Goal: Contribute content

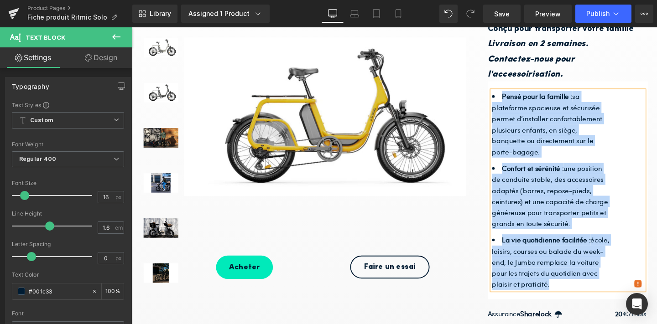
click at [530, 147] on li "Pensé pour la famille : sa plateforme spacieuse et sécurisée permet d’installer…" at bounding box center [573, 129] width 125 height 70
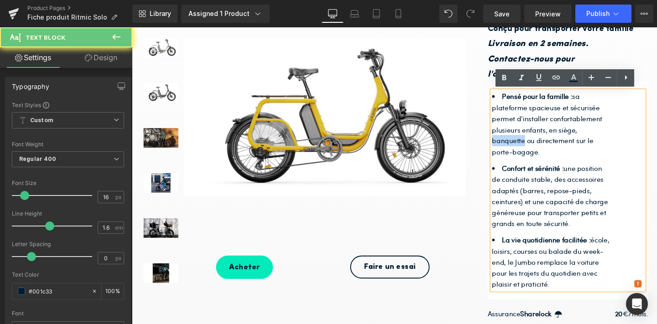
click at [530, 147] on li "Pensé pour la famille : sa plateforme spacieuse et sécurisée permet d’installer…" at bounding box center [573, 129] width 125 height 70
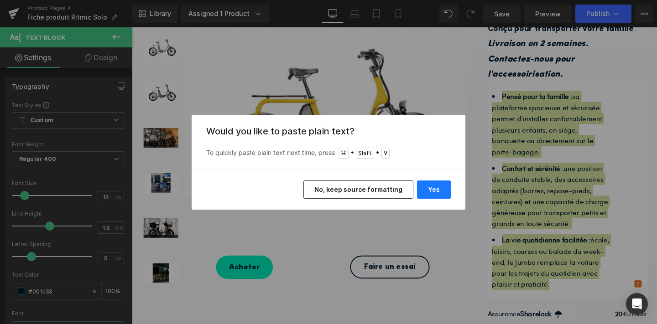
click at [431, 191] on button "Yes" at bounding box center [434, 190] width 34 height 18
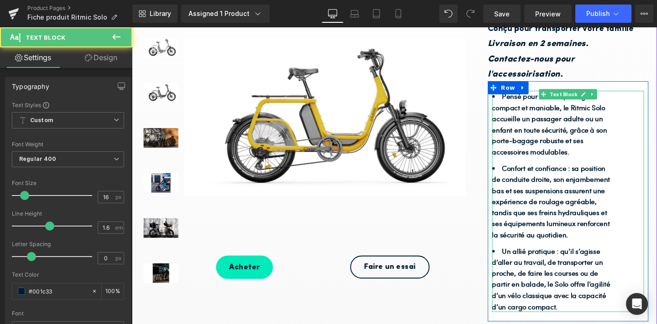
click at [560, 120] on b "Pensé pour soi et à partager : compact et maniable, le Ritmic Solo accueille un…" at bounding box center [571, 128] width 121 height 69
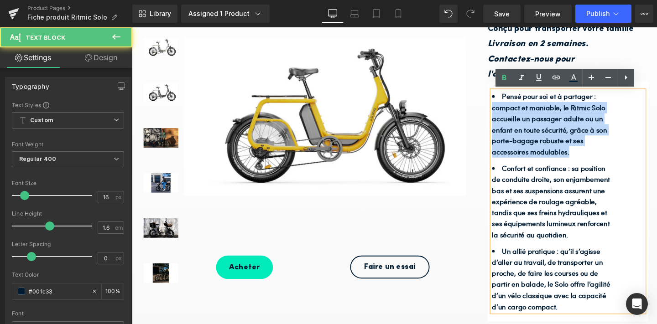
drag, startPoint x: 511, startPoint y: 115, endPoint x: 604, endPoint y: 161, distance: 103.9
click at [604, 161] on li "Pensé pour soi et à partager : compact et maniable, le Ritmic Solo accueille un…" at bounding box center [573, 129] width 125 height 70
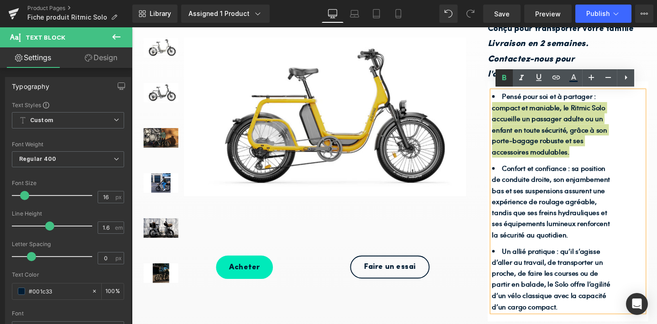
click at [506, 78] on icon at bounding box center [504, 78] width 11 height 11
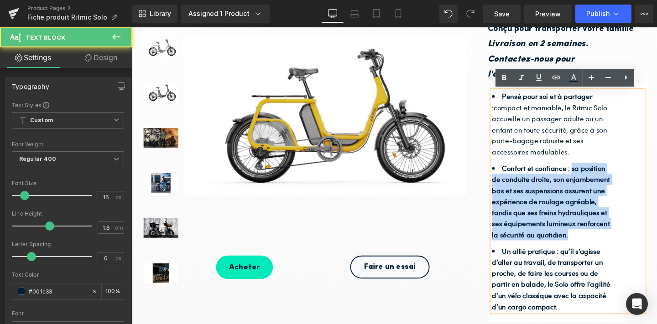
drag, startPoint x: 595, startPoint y: 177, endPoint x: 611, endPoint y: 245, distance: 69.0
click at [611, 245] on li "Confort et confiance : sa position de conduite droite, son enjambement bas et s…" at bounding box center [573, 211] width 125 height 82
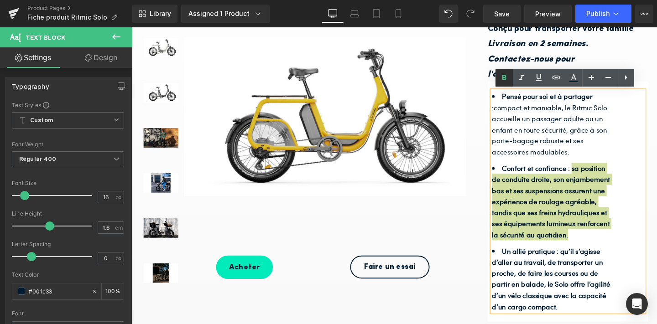
click at [505, 73] on icon at bounding box center [504, 78] width 11 height 11
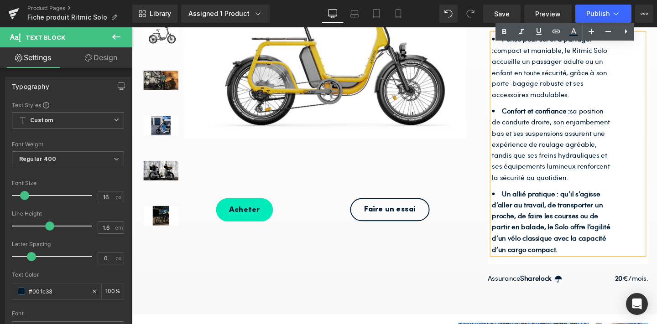
scroll to position [245, 0]
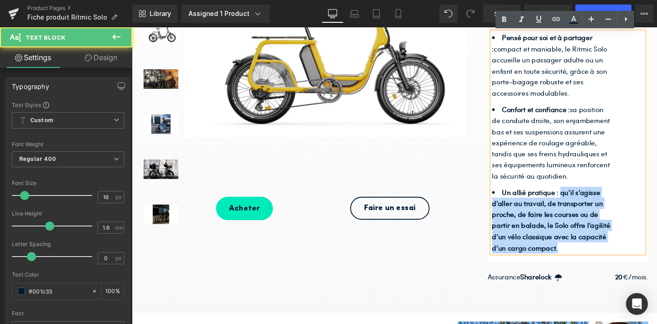
drag, startPoint x: 583, startPoint y: 202, endPoint x: 598, endPoint y: 258, distance: 58.0
click at [598, 258] on li "Un allié pratique : qu’il s’agisse d’aller au travail, de transporter un proche…" at bounding box center [573, 230] width 125 height 70
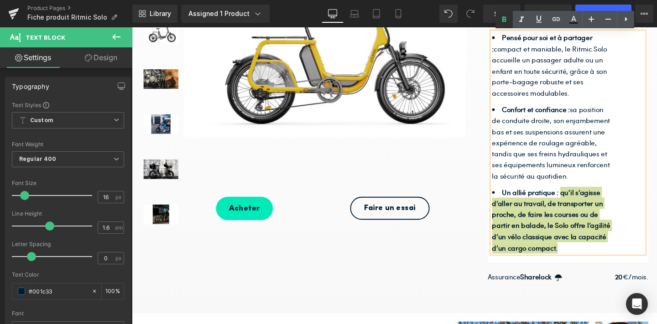
click at [503, 23] on icon at bounding box center [504, 19] width 11 height 11
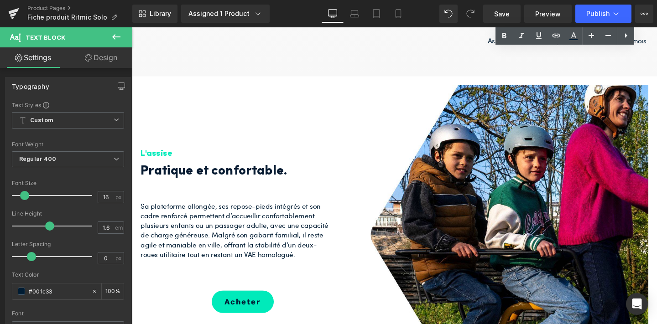
scroll to position [508, 0]
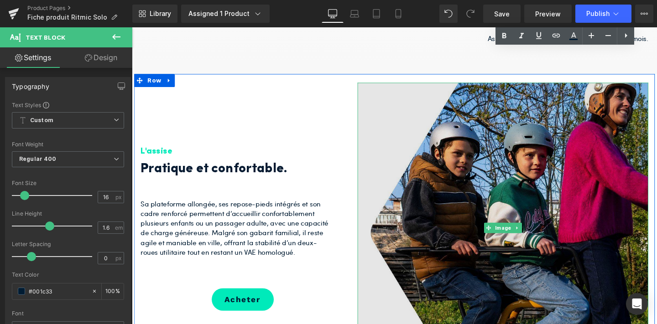
click at [482, 210] on img at bounding box center [522, 239] width 306 height 306
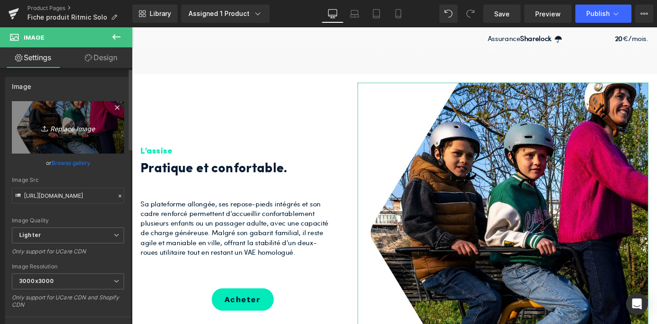
click at [61, 130] on icon "Replace Image" at bounding box center [67, 127] width 73 height 11
type input "C:\fakepath\3.jpg"
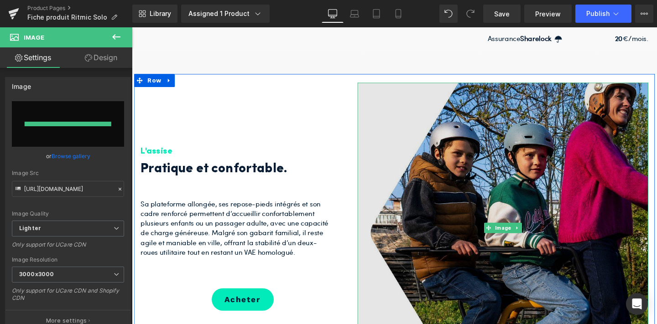
type input "[URL][DOMAIN_NAME]"
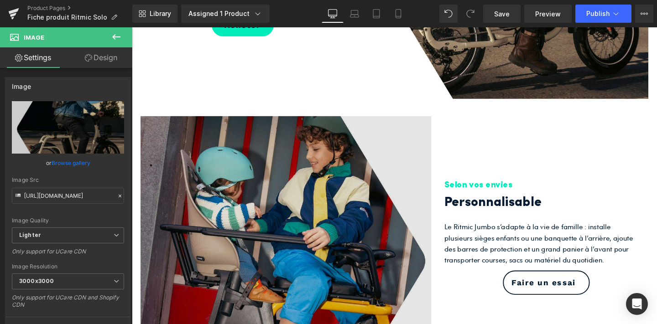
scroll to position [845, 0]
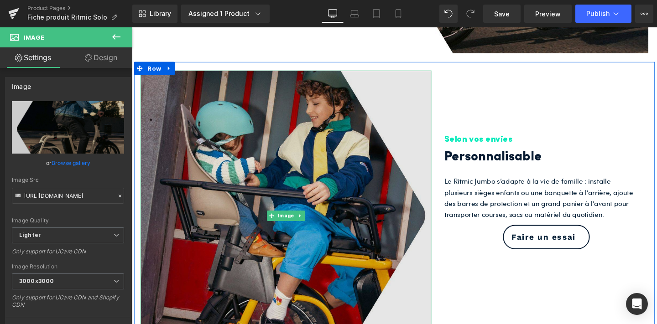
click at [219, 214] on img at bounding box center [294, 226] width 306 height 306
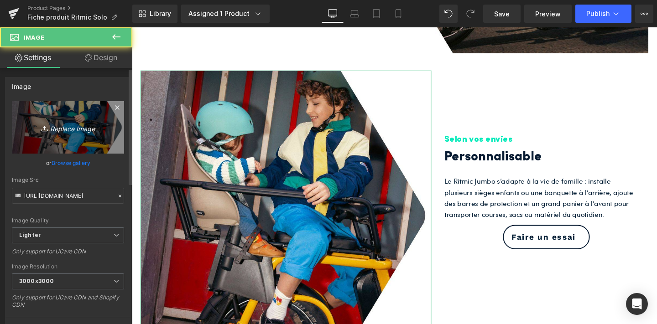
click at [63, 130] on icon "Replace Image" at bounding box center [67, 127] width 73 height 11
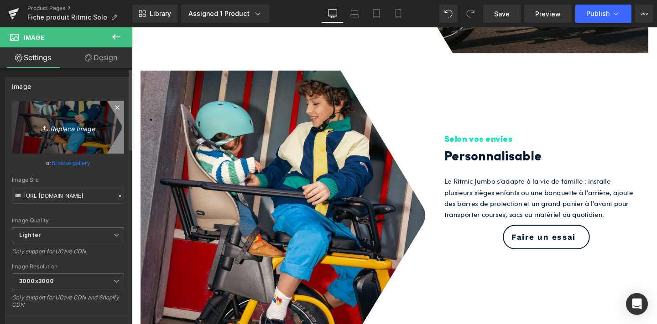
type input "C:\fakepath\1.jpg"
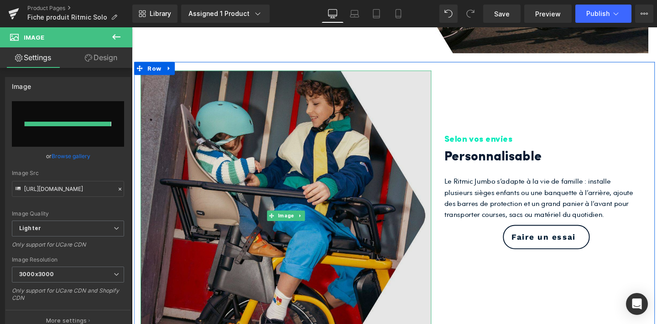
type input "[URL][DOMAIN_NAME]"
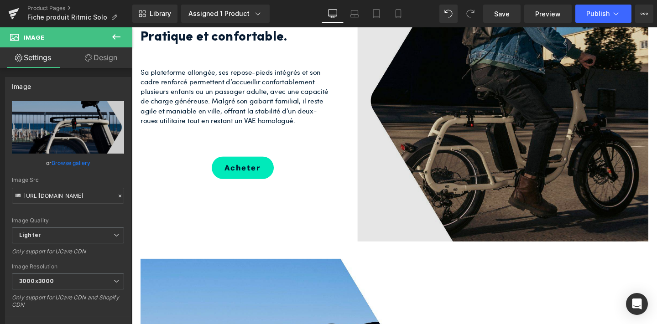
scroll to position [642, 0]
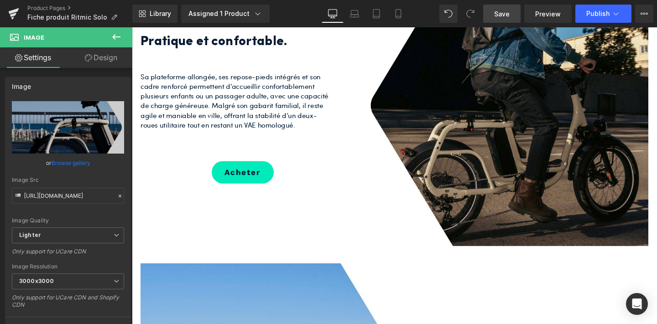
click at [504, 15] on span "Save" at bounding box center [502, 14] width 16 height 10
click at [11, 12] on icon at bounding box center [14, 11] width 10 height 6
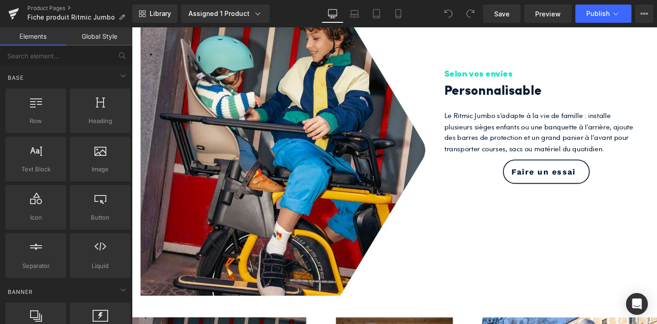
scroll to position [878, 0]
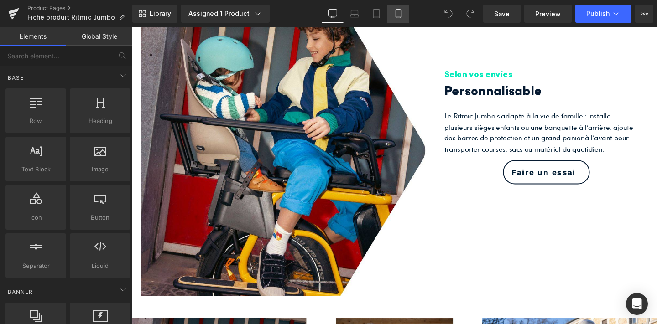
click at [403, 16] on icon at bounding box center [398, 13] width 9 height 9
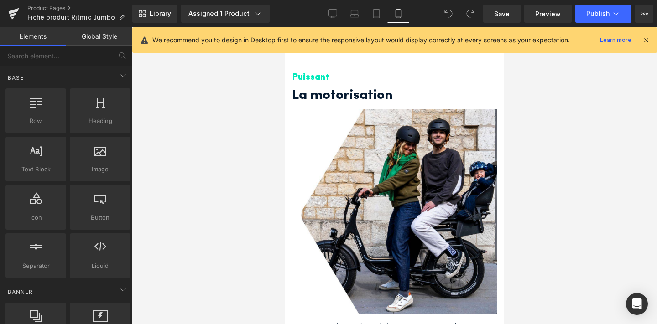
scroll to position [1536, 0]
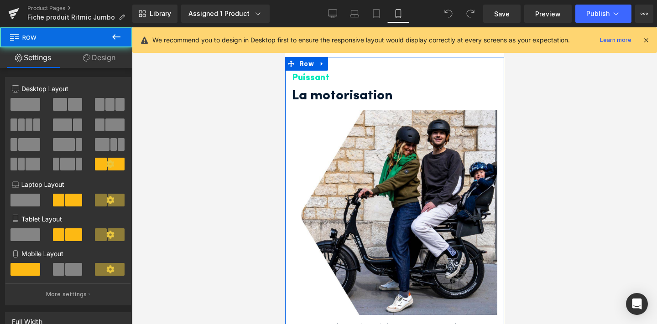
click at [368, 67] on div "Puissant Heading La motorisation Heading Image Le Ritmic Jumbo est équipé d’un …" at bounding box center [394, 283] width 219 height 453
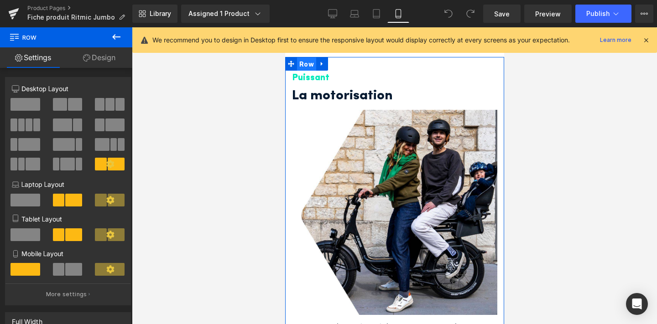
click at [309, 61] on span "Row" at bounding box center [306, 64] width 19 height 14
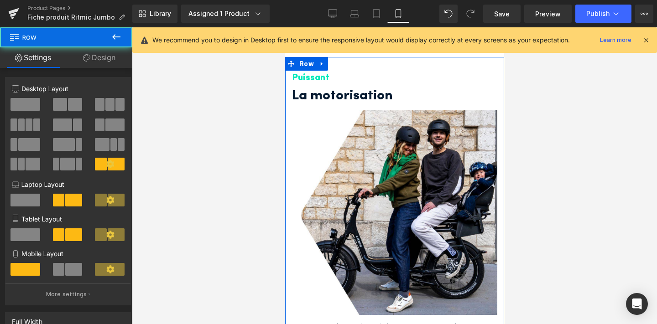
click at [113, 59] on link "Design" at bounding box center [99, 57] width 66 height 21
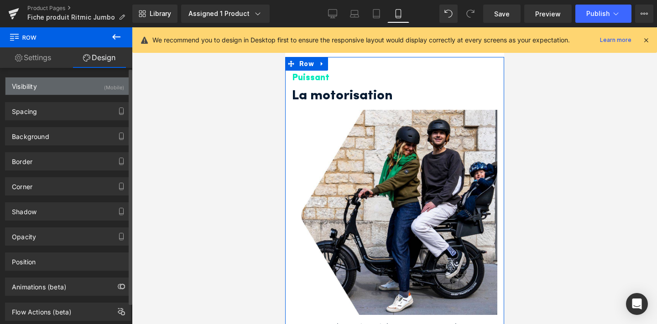
click at [104, 88] on div "(Mobile)" at bounding box center [114, 85] width 20 height 15
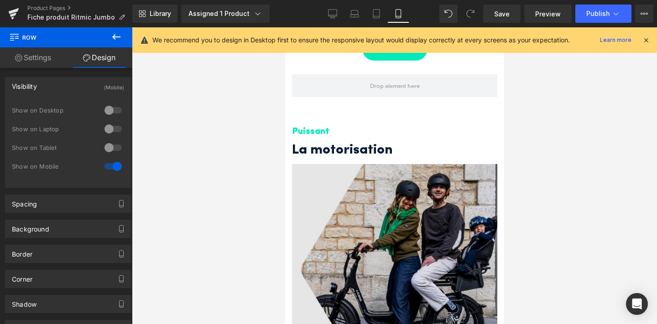
scroll to position [1915, 0]
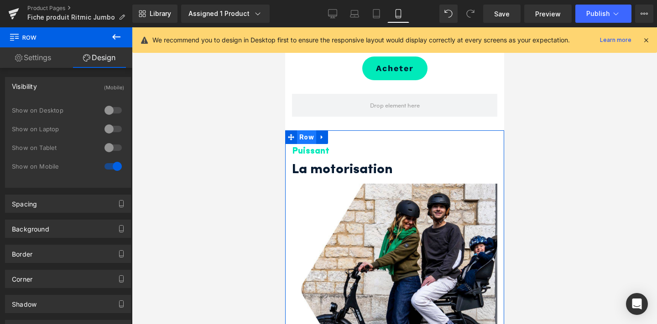
click at [305, 135] on span "Row" at bounding box center [306, 138] width 19 height 14
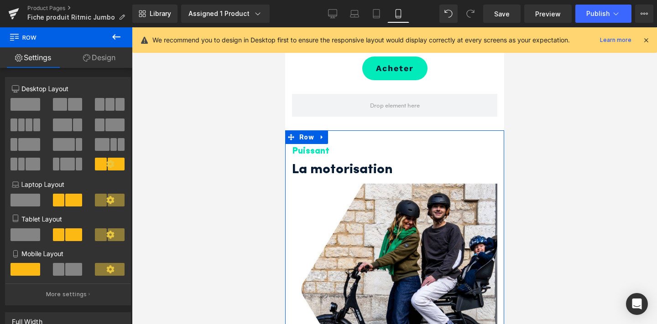
click at [101, 54] on link "Design" at bounding box center [99, 57] width 66 height 21
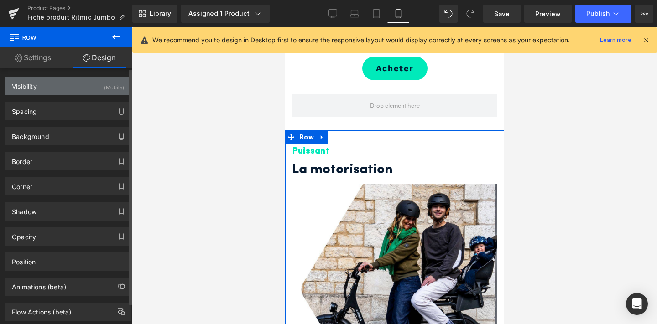
click at [113, 90] on div "(Mobile)" at bounding box center [114, 85] width 20 height 15
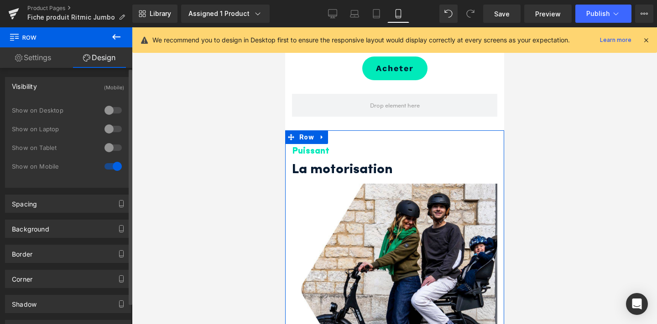
click at [106, 127] on div at bounding box center [113, 129] width 22 height 15
click at [108, 109] on div at bounding box center [113, 110] width 22 height 15
click at [106, 146] on div at bounding box center [113, 148] width 22 height 15
click at [110, 166] on div at bounding box center [113, 166] width 22 height 15
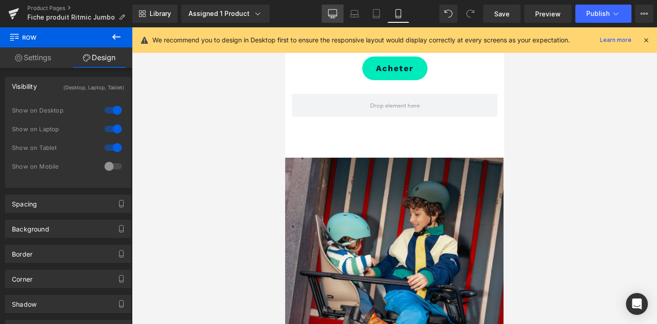
click at [337, 9] on link "Desktop" at bounding box center [333, 14] width 22 height 18
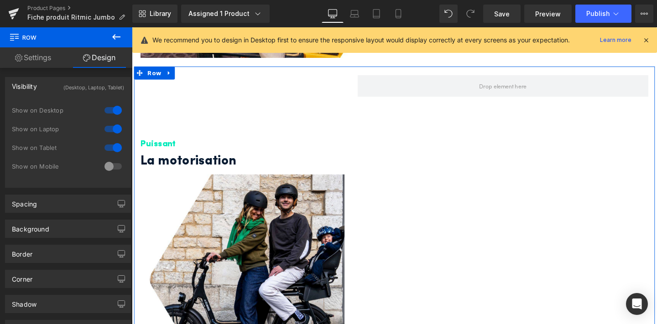
scroll to position [1131, 0]
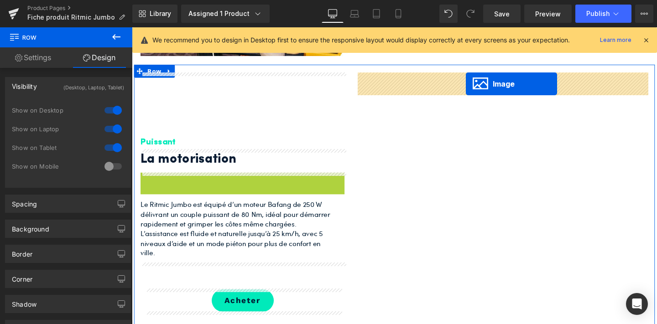
drag, startPoint x: 231, startPoint y: 288, endPoint x: 483, endPoint y: 87, distance: 322.4
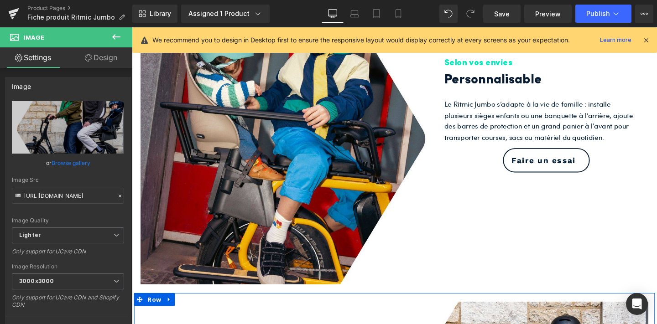
scroll to position [846, 0]
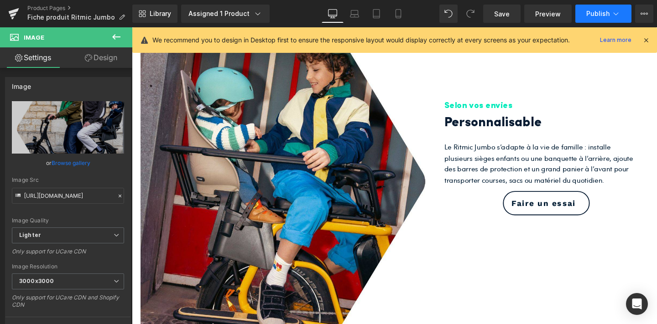
click at [601, 10] on span "Publish" at bounding box center [597, 13] width 23 height 7
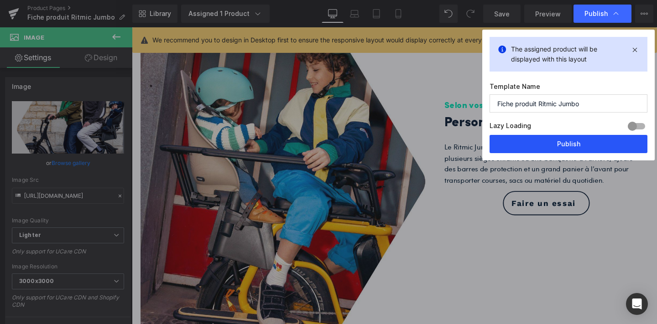
click at [563, 140] on button "Publish" at bounding box center [569, 144] width 158 height 18
